Goal: Use online tool/utility: Use online tool/utility

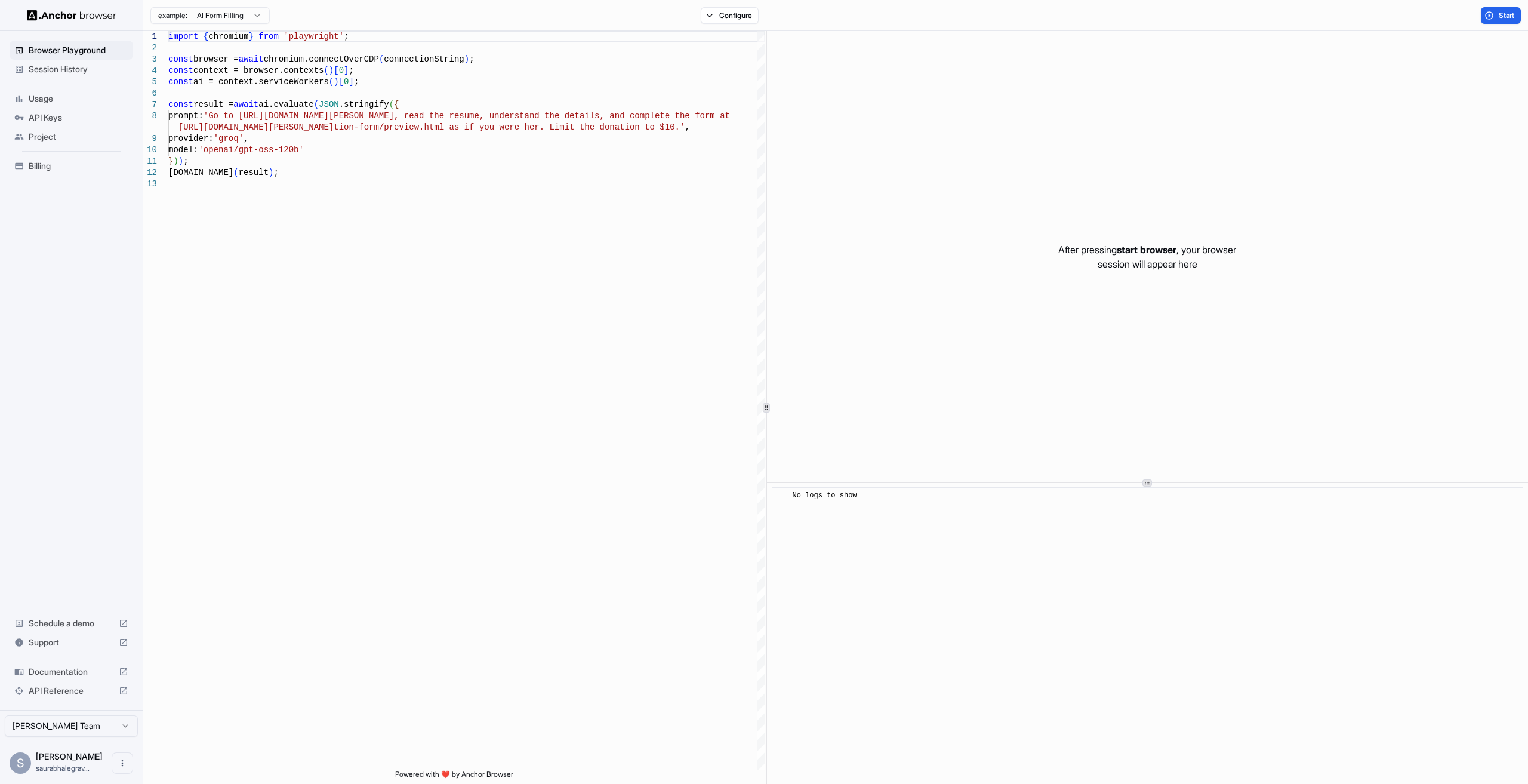
click at [1130, 249] on span "start browser" at bounding box center [1147, 249] width 60 height 12
click at [1093, 296] on div "After pressing start browser , your browser session will appear here" at bounding box center [1147, 255] width 761 height 450
click at [1495, 18] on button "Start" at bounding box center [1501, 15] width 40 height 17
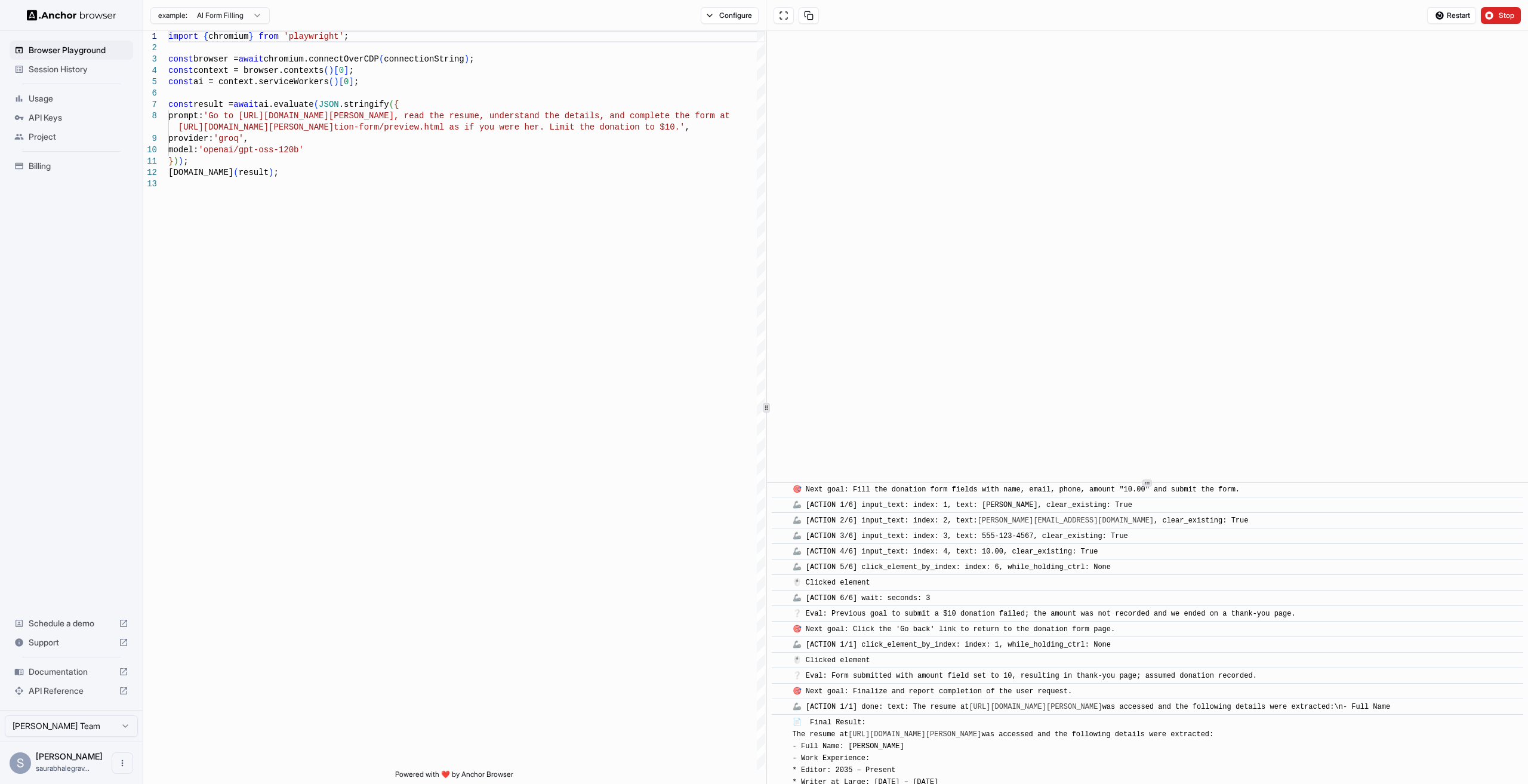
scroll to position [2241, 0]
click at [60, 66] on span "Session History" at bounding box center [78, 69] width 100 height 12
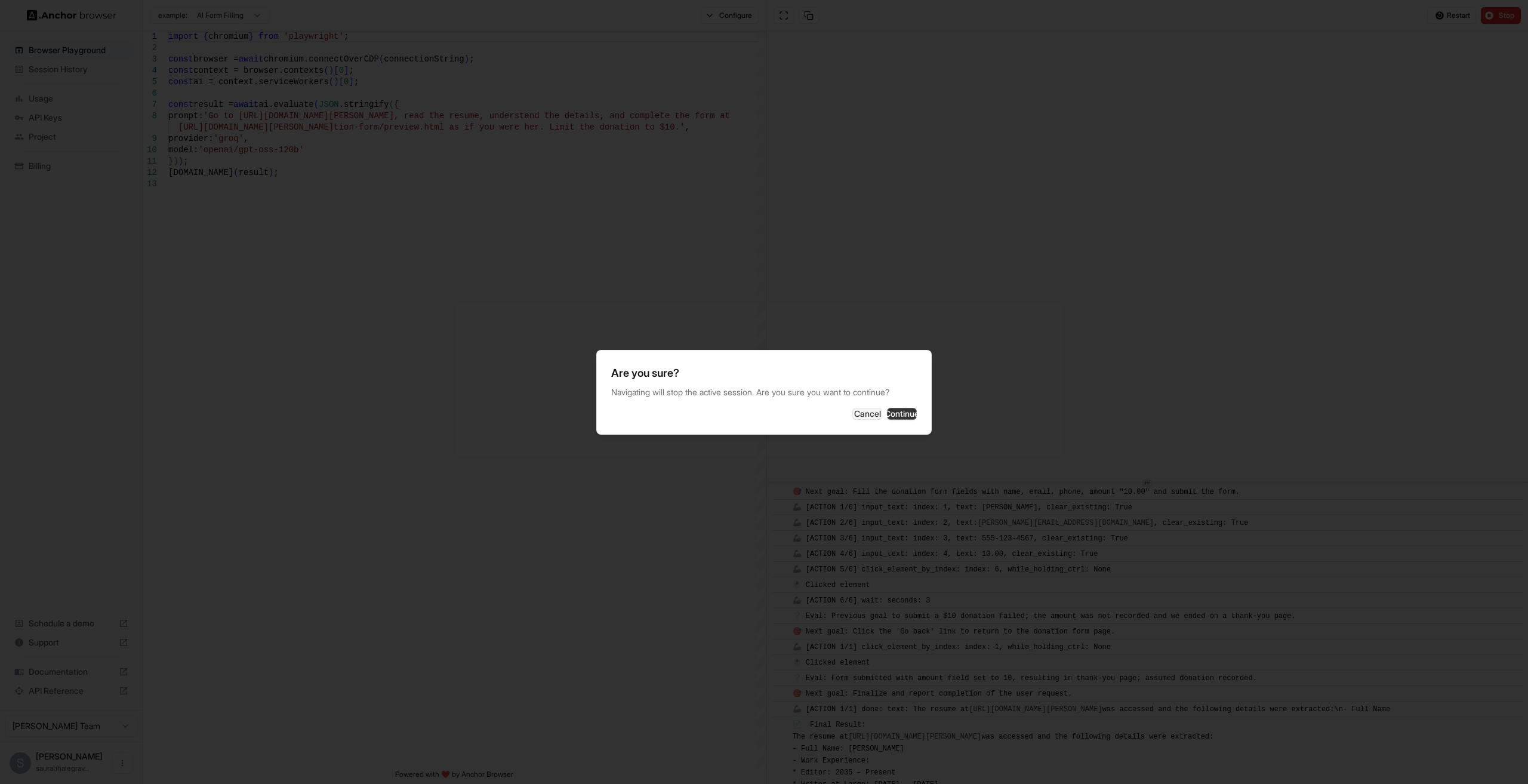
click at [887, 411] on button "Continue" at bounding box center [901, 414] width 30 height 12
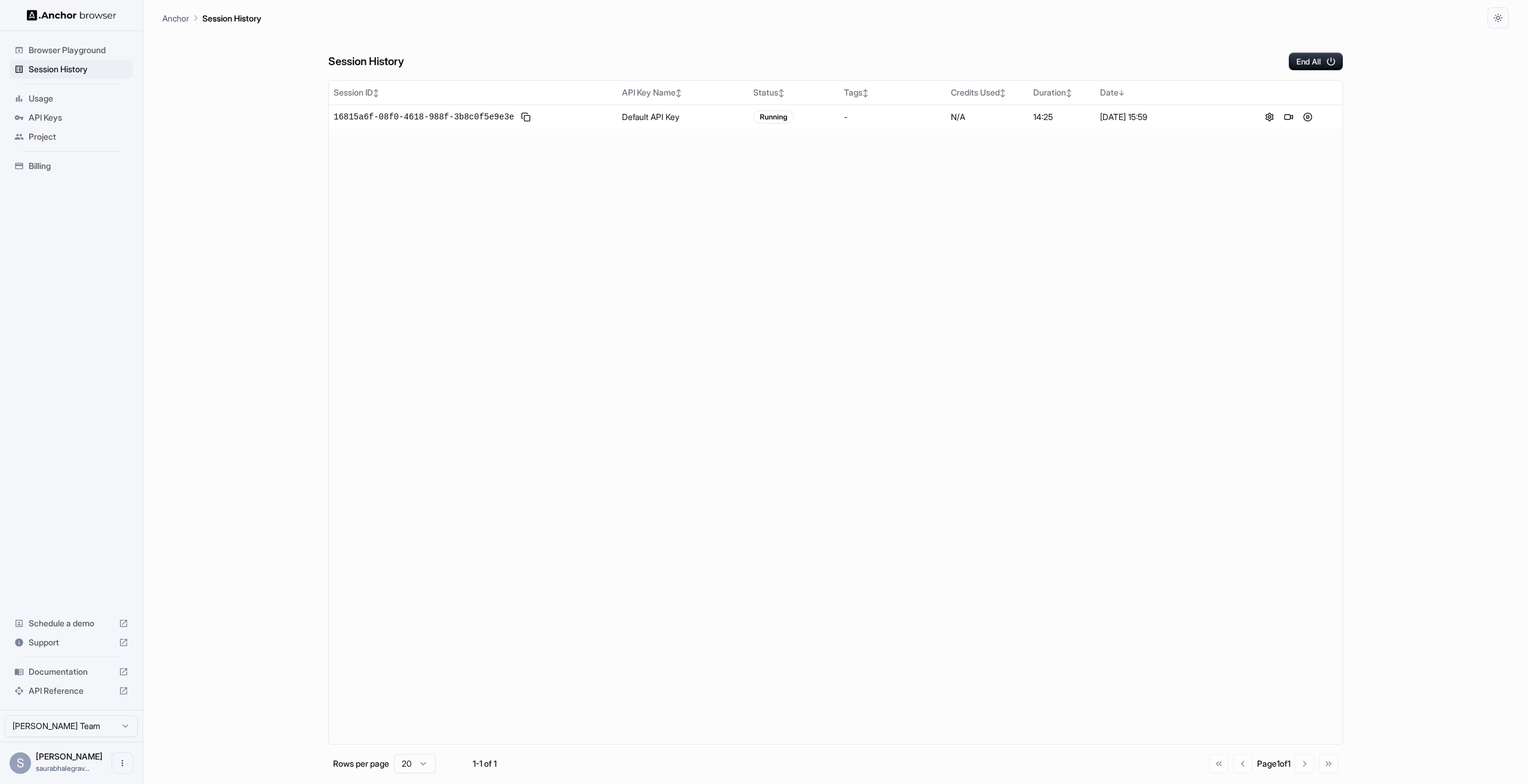
click at [15, 97] on icon at bounding box center [19, 98] width 9 height 9
